Goal: Transaction & Acquisition: Book appointment/travel/reservation

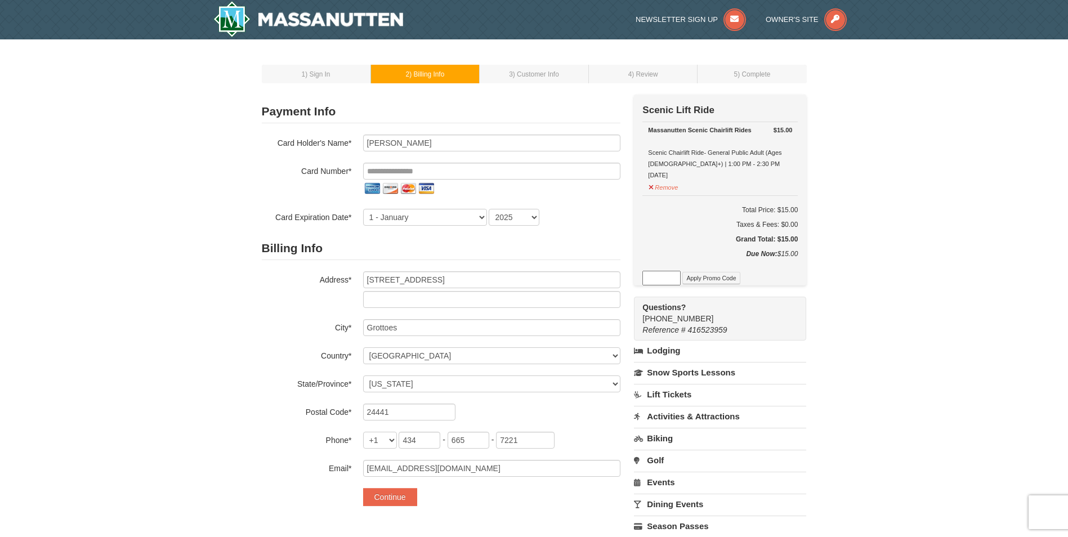
select select "VA"
click at [406, 170] on input "tel" at bounding box center [491, 171] width 257 height 17
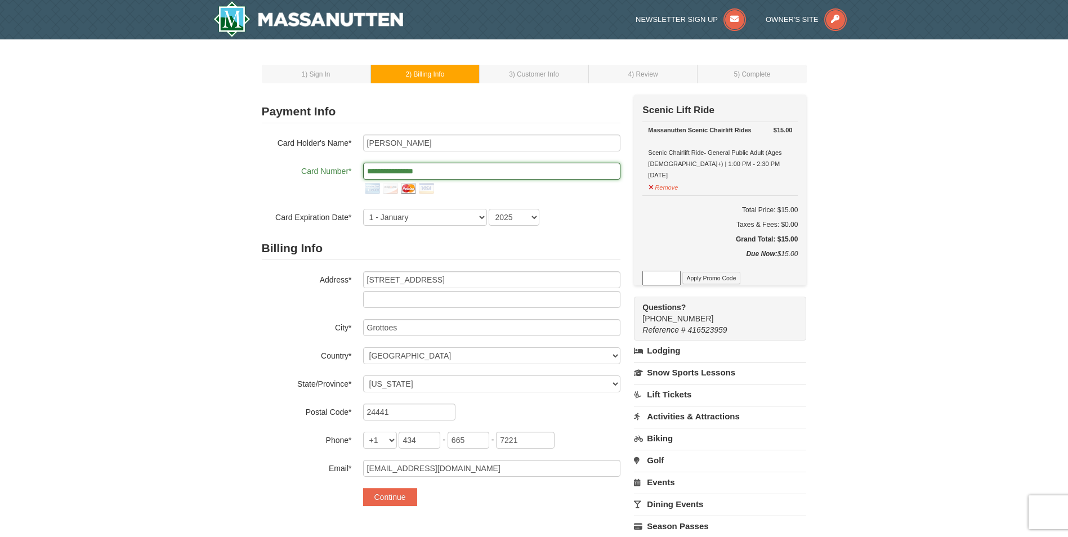
type input "**********"
click at [420, 219] on select "1 - January 2 - February 3 - March 4 - April 5 - May 6 - June 7 - July 8 - Augu…" at bounding box center [425, 217] width 124 height 17
select select "2"
click at [363, 209] on select "1 - January 2 - February 3 - March 4 - April 5 - May 6 - June 7 - July 8 - Augu…" at bounding box center [425, 217] width 124 height 17
click at [506, 218] on select "2025 2026 2027 2028 2029 2030 2031 2032 2033 2034" at bounding box center [513, 217] width 51 height 17
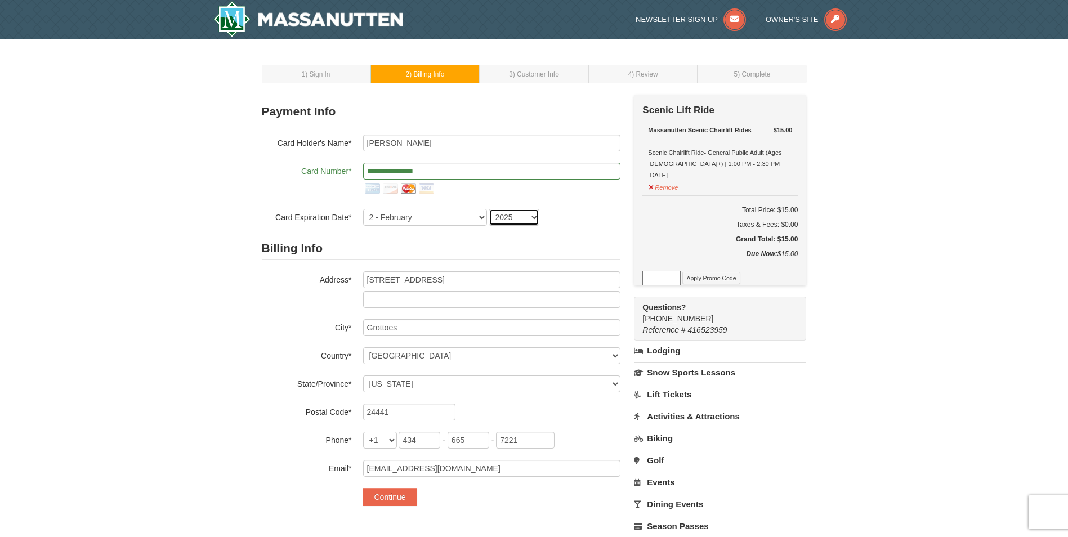
select select "2028"
click at [488, 209] on select "2025 2026 2027 2028 2029 2030 2031 2032 2033 2034" at bounding box center [513, 217] width 51 height 17
click at [405, 495] on button "Continue" at bounding box center [390, 497] width 54 height 18
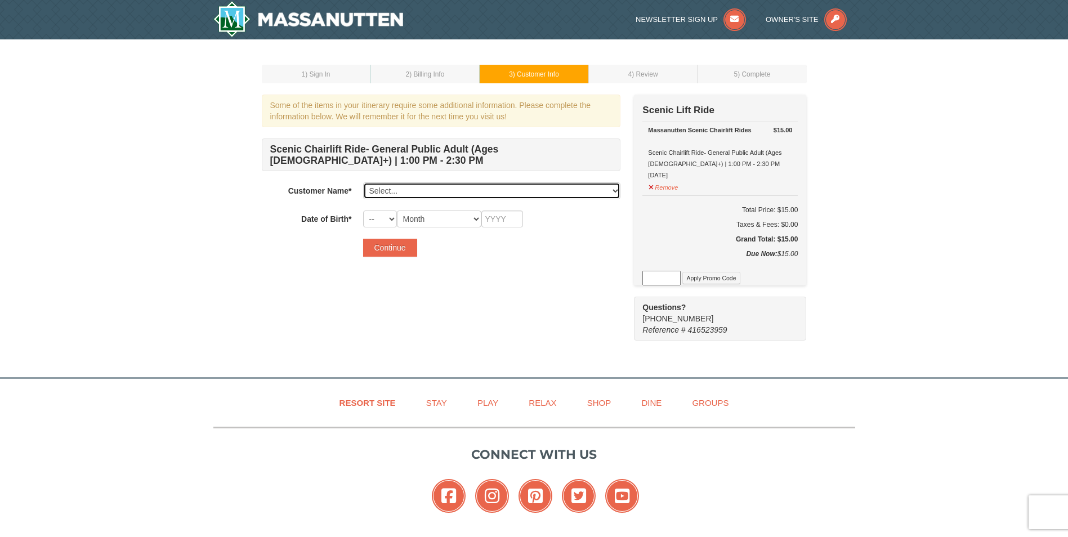
click at [413, 189] on select "Select... Savannah Haas Add New..." at bounding box center [491, 190] width 257 height 17
select select "28348672"
click at [363, 182] on select "Select... Savannah Haas Add New..." at bounding box center [491, 190] width 257 height 17
drag, startPoint x: 406, startPoint y: 221, endPoint x: 382, endPoint y: 217, distance: 25.1
click at [406, 221] on select "Month January February March April May June July August September October Novem…" at bounding box center [439, 218] width 84 height 17
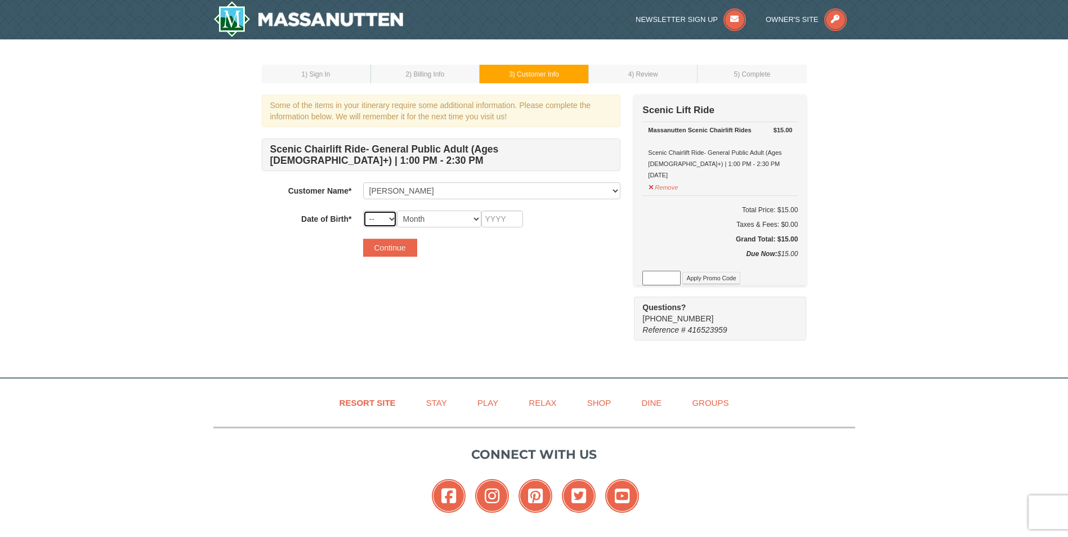
click at [382, 217] on select "-- 01 02 03 04 05 06 07 08 09 10 11 12 13 14 15 16 17 18 19 20 21 22 23 24 25 2…" at bounding box center [380, 218] width 34 height 17
select select "29"
click at [363, 210] on select "-- 01 02 03 04 05 06 07 08 09 10 11 12 13 14 15 16 17 18 19 20 21 22 23 24 25 2…" at bounding box center [380, 218] width 34 height 17
click at [437, 222] on select "Month January February March April May June July August September October Novem…" at bounding box center [439, 218] width 84 height 17
select select "10"
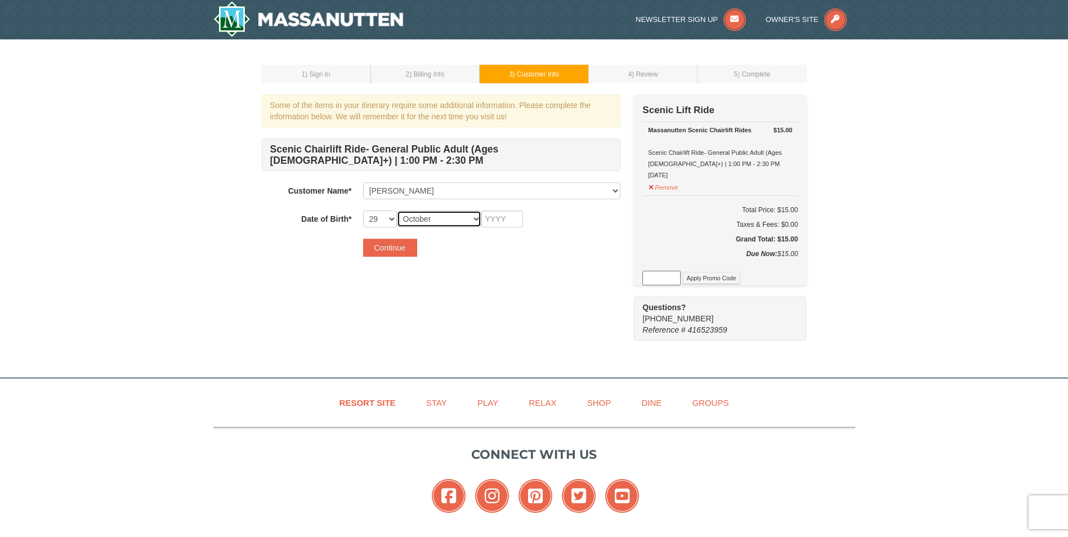
click at [397, 210] on select "Month January February March April May June July August September October Novem…" at bounding box center [439, 218] width 84 height 17
click at [500, 224] on input "text" at bounding box center [502, 218] width 42 height 17
type input "1995"
click at [380, 246] on button "Continue" at bounding box center [390, 248] width 54 height 18
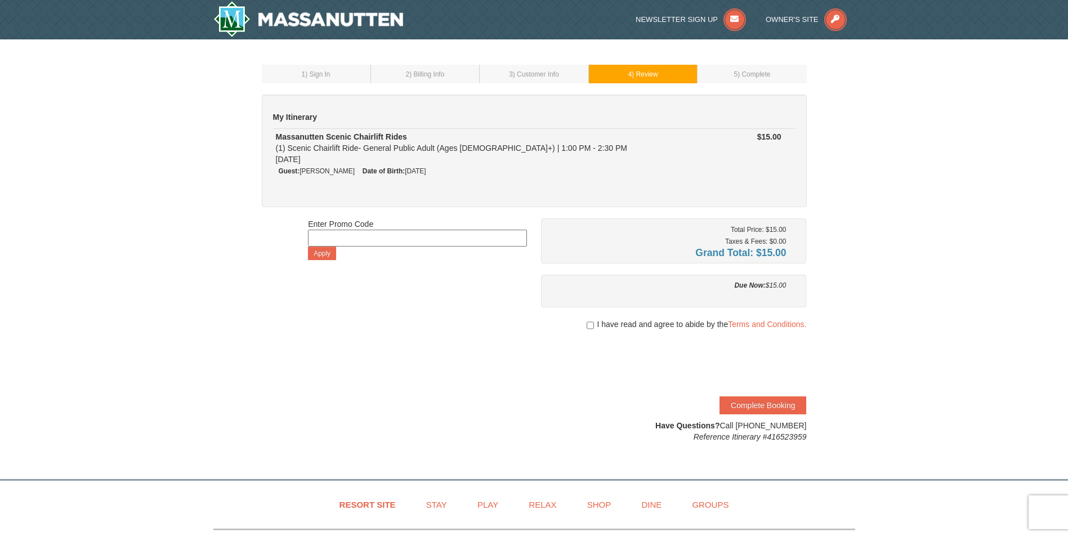
click at [357, 239] on input at bounding box center [417, 238] width 219 height 17
paste input "FallER25"
type input "FallER25"
click at [322, 252] on button "Apply" at bounding box center [322, 253] width 28 height 14
drag, startPoint x: 373, startPoint y: 236, endPoint x: 248, endPoint y: 240, distance: 124.4
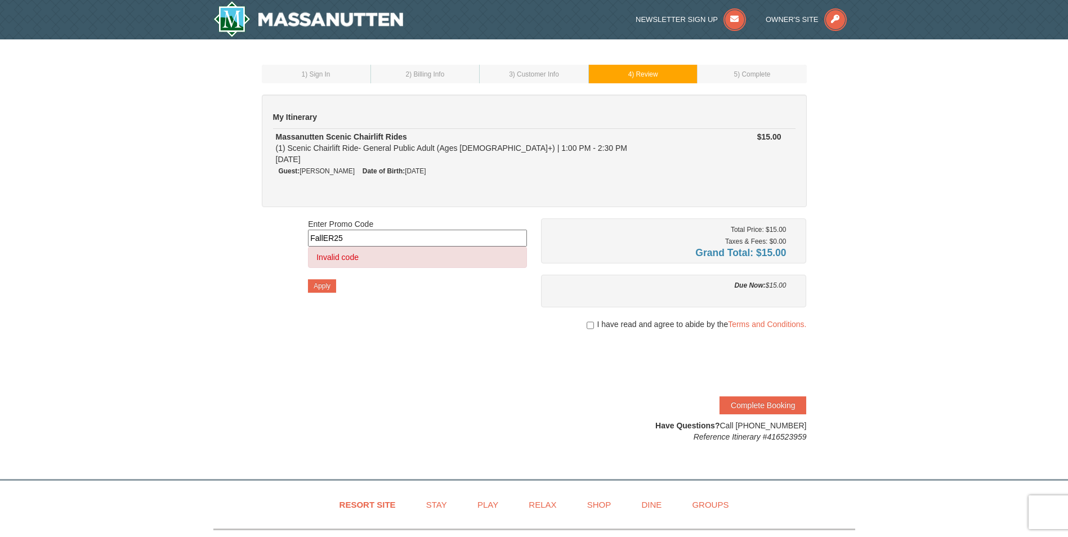
click at [248, 240] on div "1 ) Sign In 2 ) Billing Info 3 ) Customer Info ) Review ×" at bounding box center [534, 253] width 1068 height 428
click at [586, 325] on input "checkbox" at bounding box center [589, 325] width 7 height 9
checkbox input "true"
click at [776, 402] on button "Complete Booking" at bounding box center [762, 405] width 87 height 18
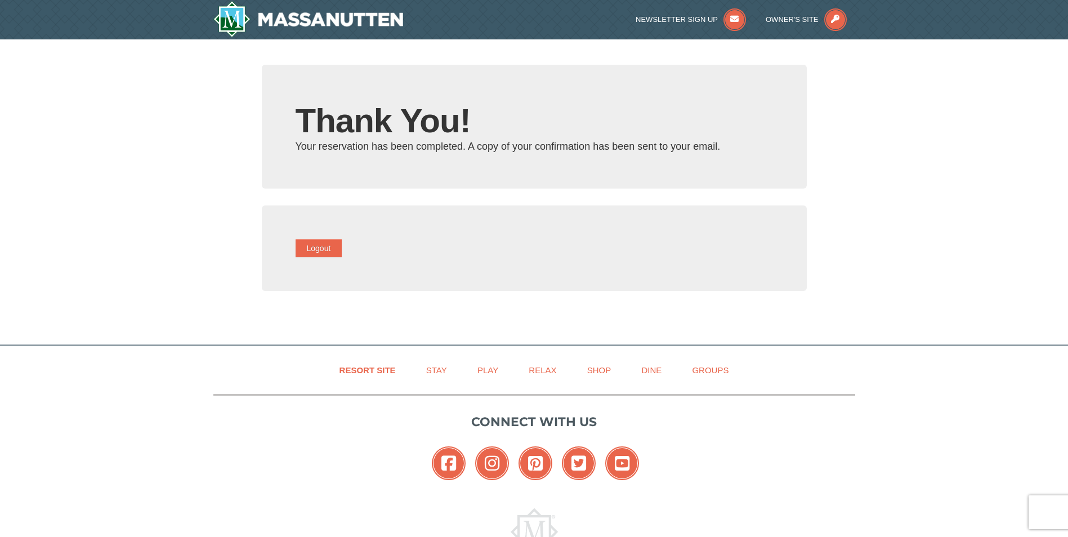
type input "[EMAIL_ADDRESS][DOMAIN_NAME]"
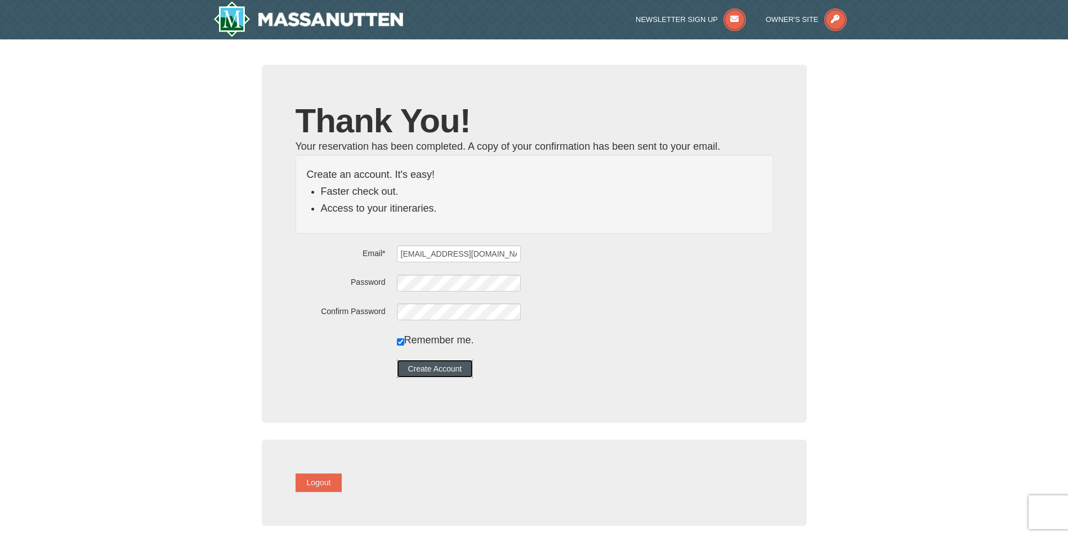
click at [462, 373] on button "Create Account" at bounding box center [435, 369] width 77 height 18
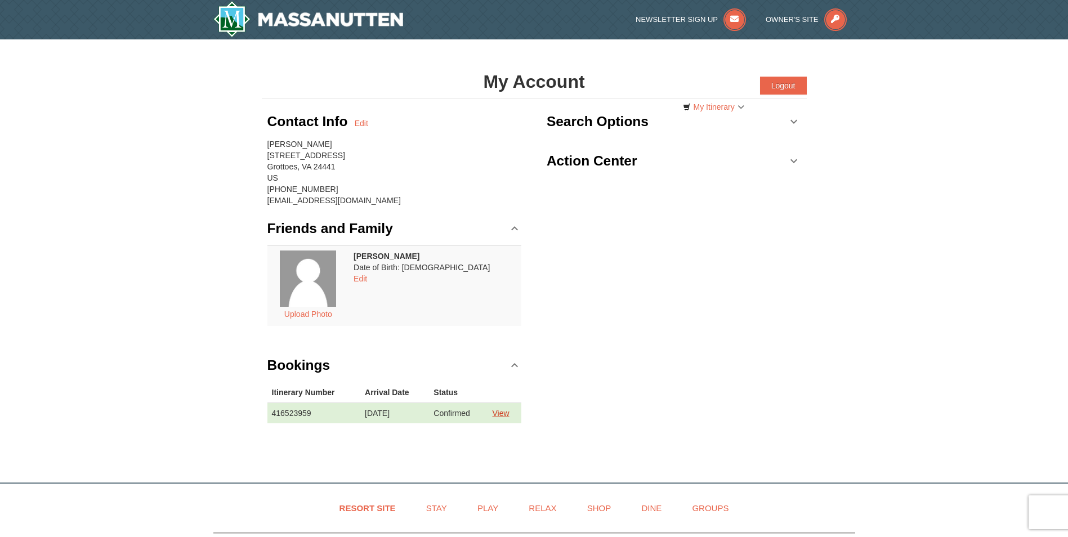
click at [501, 415] on link "View" at bounding box center [500, 413] width 17 height 9
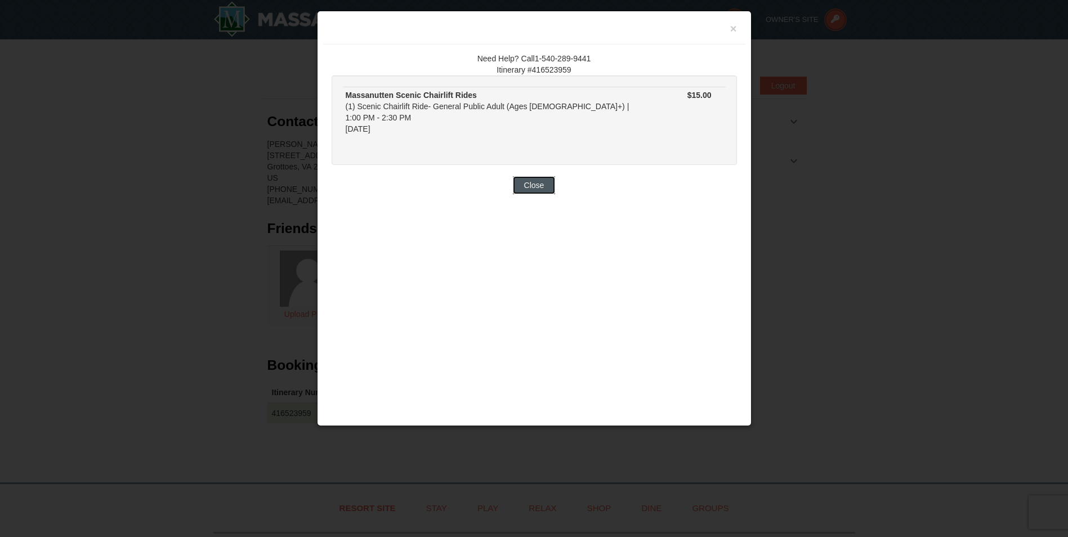
click at [542, 176] on button "Close" at bounding box center [534, 185] width 43 height 18
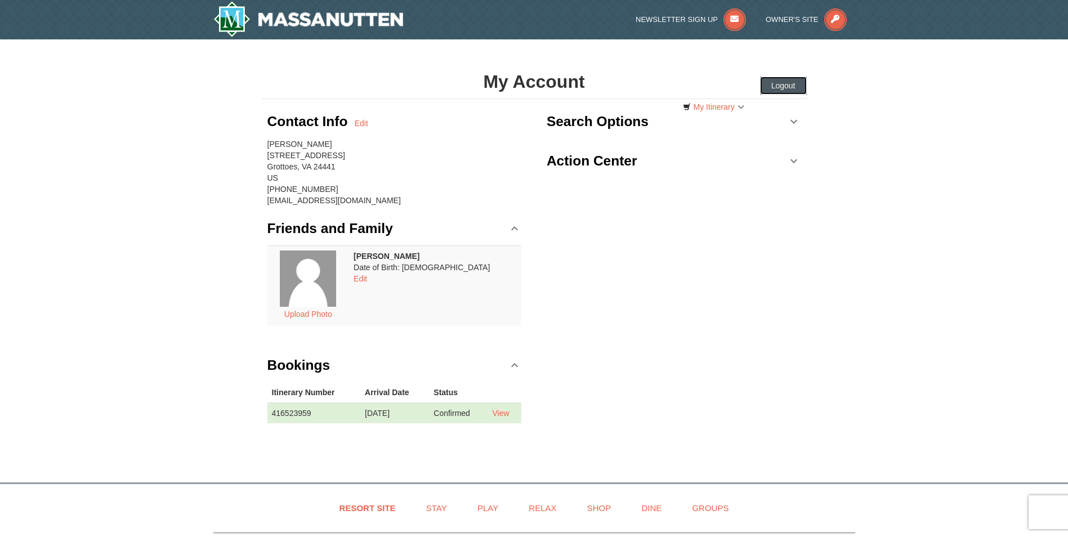
click at [784, 84] on button "Logout" at bounding box center [783, 86] width 47 height 18
